Goal: Connect with others: Establish contact or relationships with other users

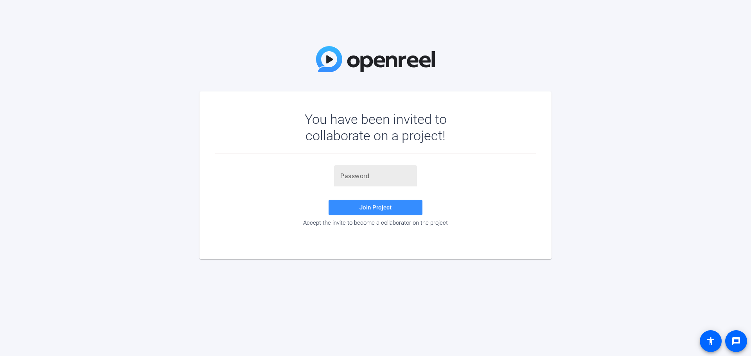
click at [348, 177] on input "text" at bounding box center [375, 176] width 70 height 9
paste input "8NJmLU"
click at [343, 176] on input "8NJmLU" at bounding box center [375, 176] width 70 height 9
click at [351, 179] on input "8NJmLU" at bounding box center [375, 176] width 70 height 9
type input "8NJmLU"
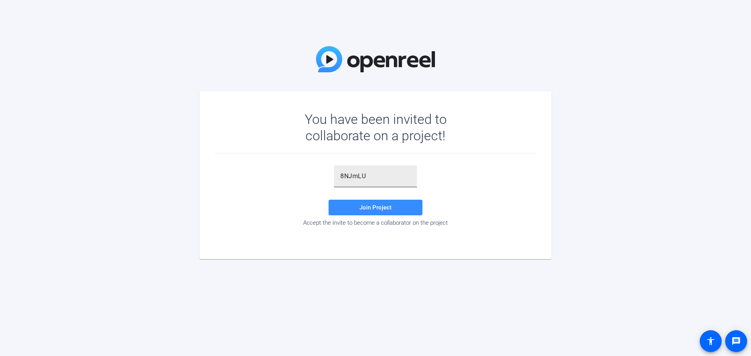
click at [340, 175] on div "8NJmLU" at bounding box center [375, 177] width 83 height 22
click at [342, 176] on input "8NJmLU" at bounding box center [375, 176] width 70 height 9
click at [399, 206] on span at bounding box center [376, 207] width 94 height 19
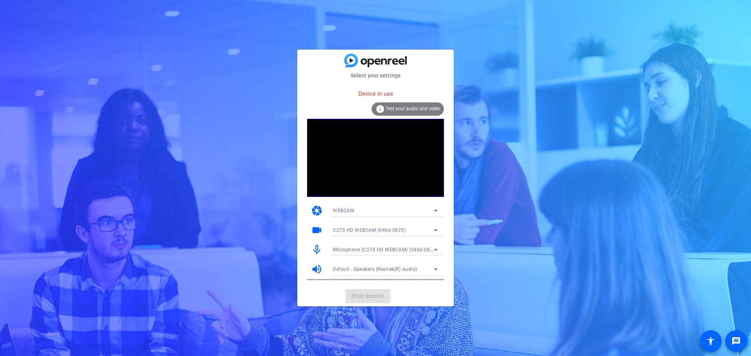
click at [365, 95] on div "Device in use" at bounding box center [375, 94] width 137 height 17
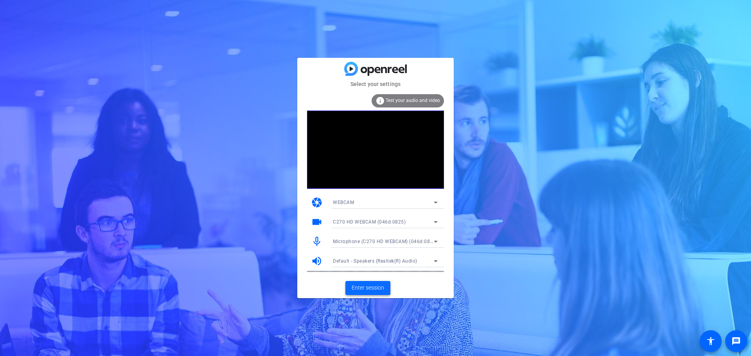
click at [359, 287] on span "Enter session" at bounding box center [368, 288] width 32 height 8
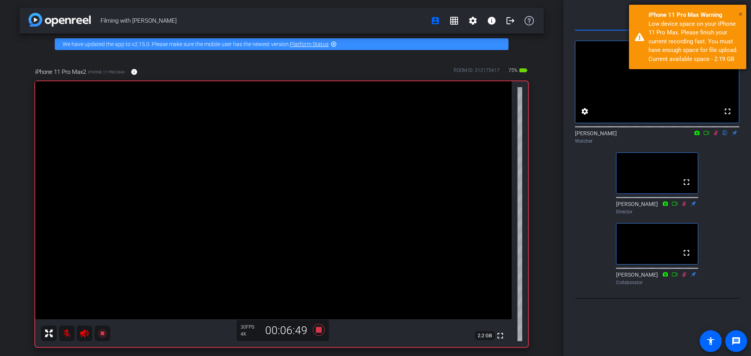
click at [739, 15] on span "×" at bounding box center [741, 13] width 4 height 9
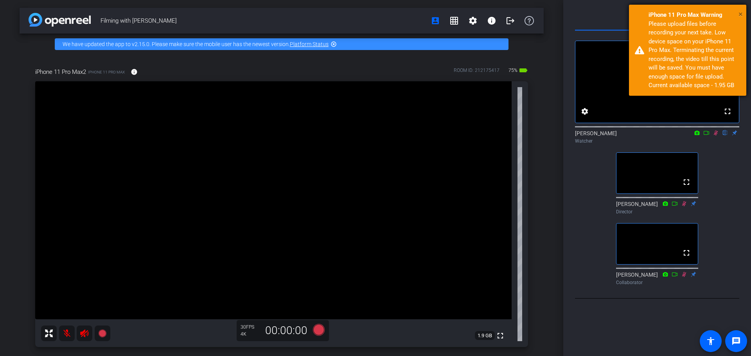
click at [740, 16] on span "×" at bounding box center [741, 13] width 4 height 9
